Goal: Task Accomplishment & Management: Use online tool/utility

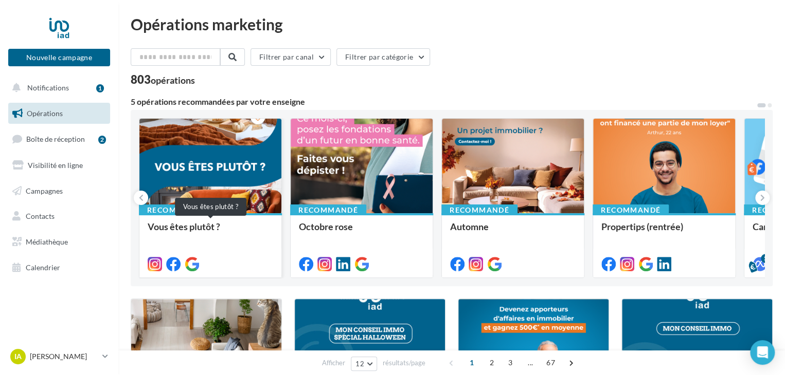
click at [178, 225] on div "Vous êtes plutôt ?" at bounding box center [210, 232] width 125 height 21
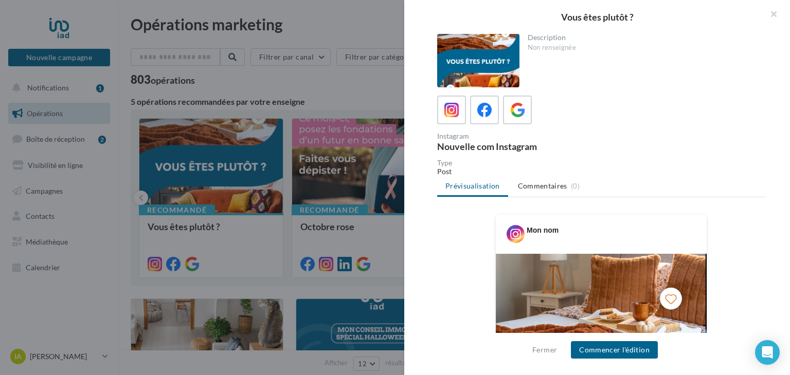
drag, startPoint x: 789, startPoint y: 74, endPoint x: 789, endPoint y: 132, distance: 57.6
click at [789, 132] on div "Description Non renseignée Instagram Nouvelle com Instagram Type Post Prévisual…" at bounding box center [601, 188] width 394 height 308
click at [590, 346] on button "Commencer l'édition" at bounding box center [614, 349] width 87 height 17
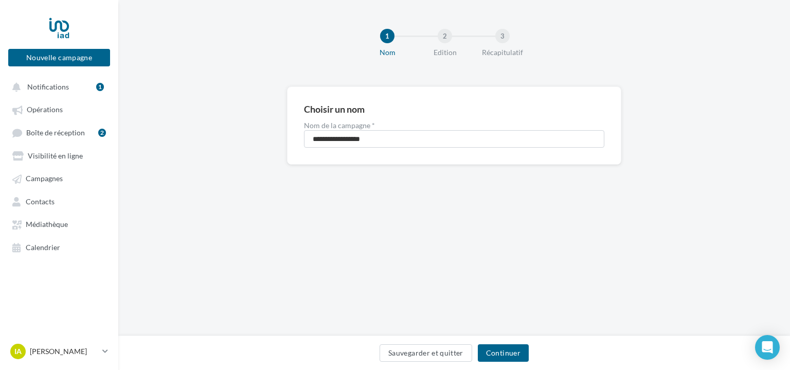
click at [508, 343] on div "Sauvegarder et quitter Continuer" at bounding box center [453, 352] width 671 height 34
click at [510, 350] on button "Continuer" at bounding box center [503, 352] width 51 height 17
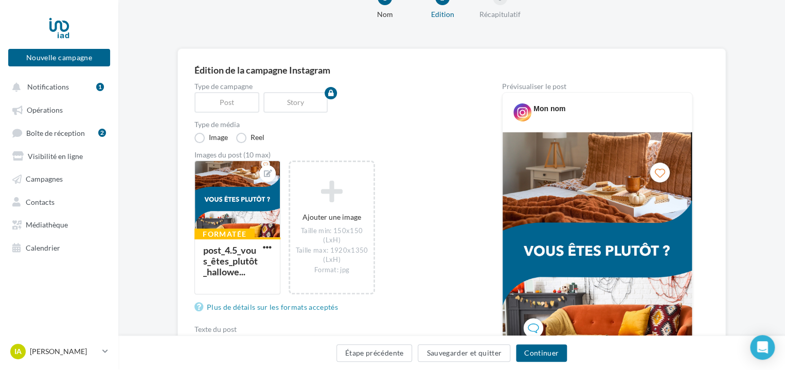
scroll to position [42, 0]
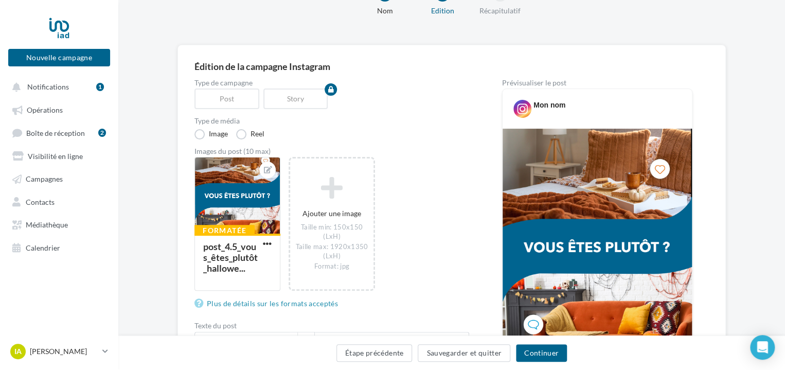
click at [468, 294] on div "Formatée post_4.5_vous_êtes_plutôt_hallowe... Ajouter une image Taille min: 1…" at bounding box center [335, 229] width 283 height 144
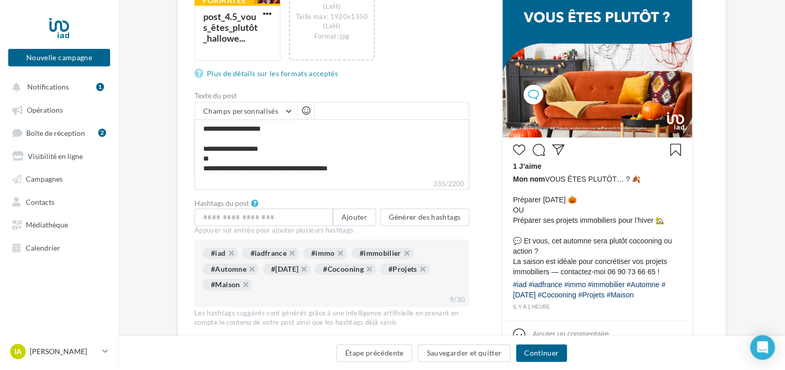
scroll to position [353, 0]
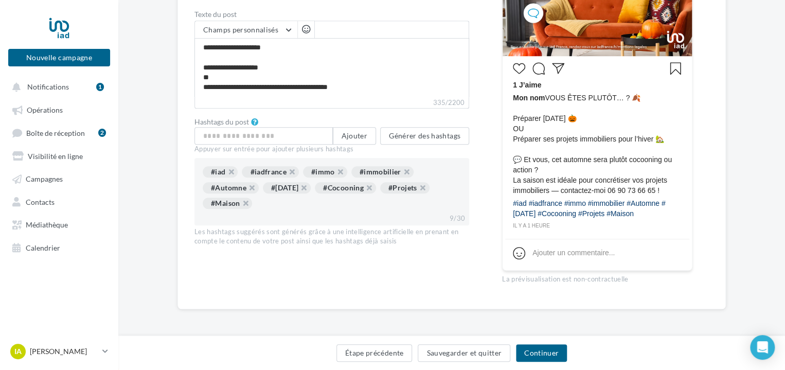
drag, startPoint x: 482, startPoint y: 325, endPoint x: 648, endPoint y: 399, distance: 181.6
click at [66, 92] on button "Notifications 1" at bounding box center [57, 86] width 102 height 19
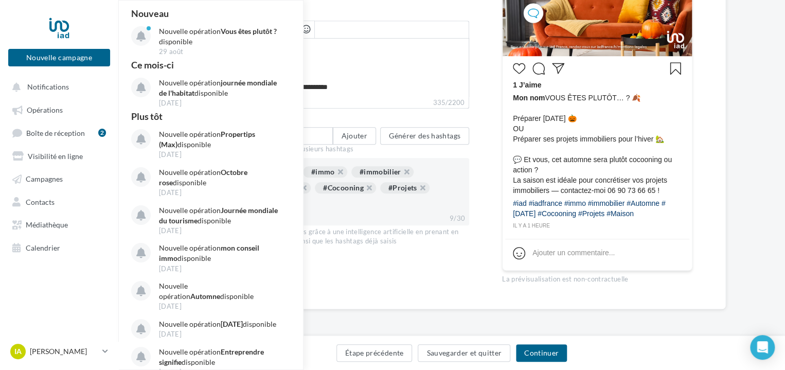
click at [725, 83] on div "Édition de la campagne Instagram Type de campagne Post Story Type de média Imag…" at bounding box center [451, 38] width 666 height 608
